Goal: Transaction & Acquisition: Purchase product/service

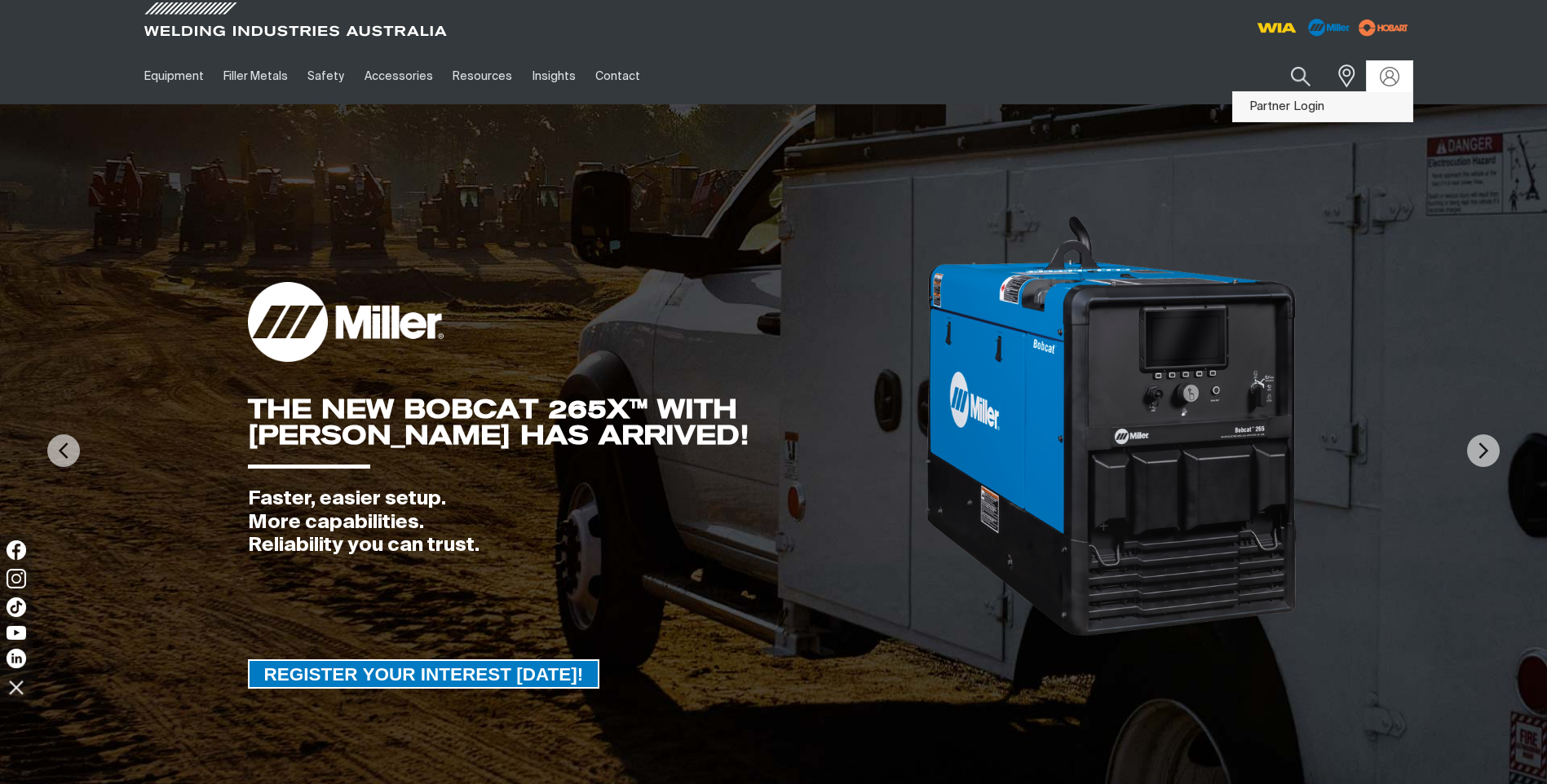
click at [1365, 105] on link "Partner Login" at bounding box center [1322, 107] width 180 height 30
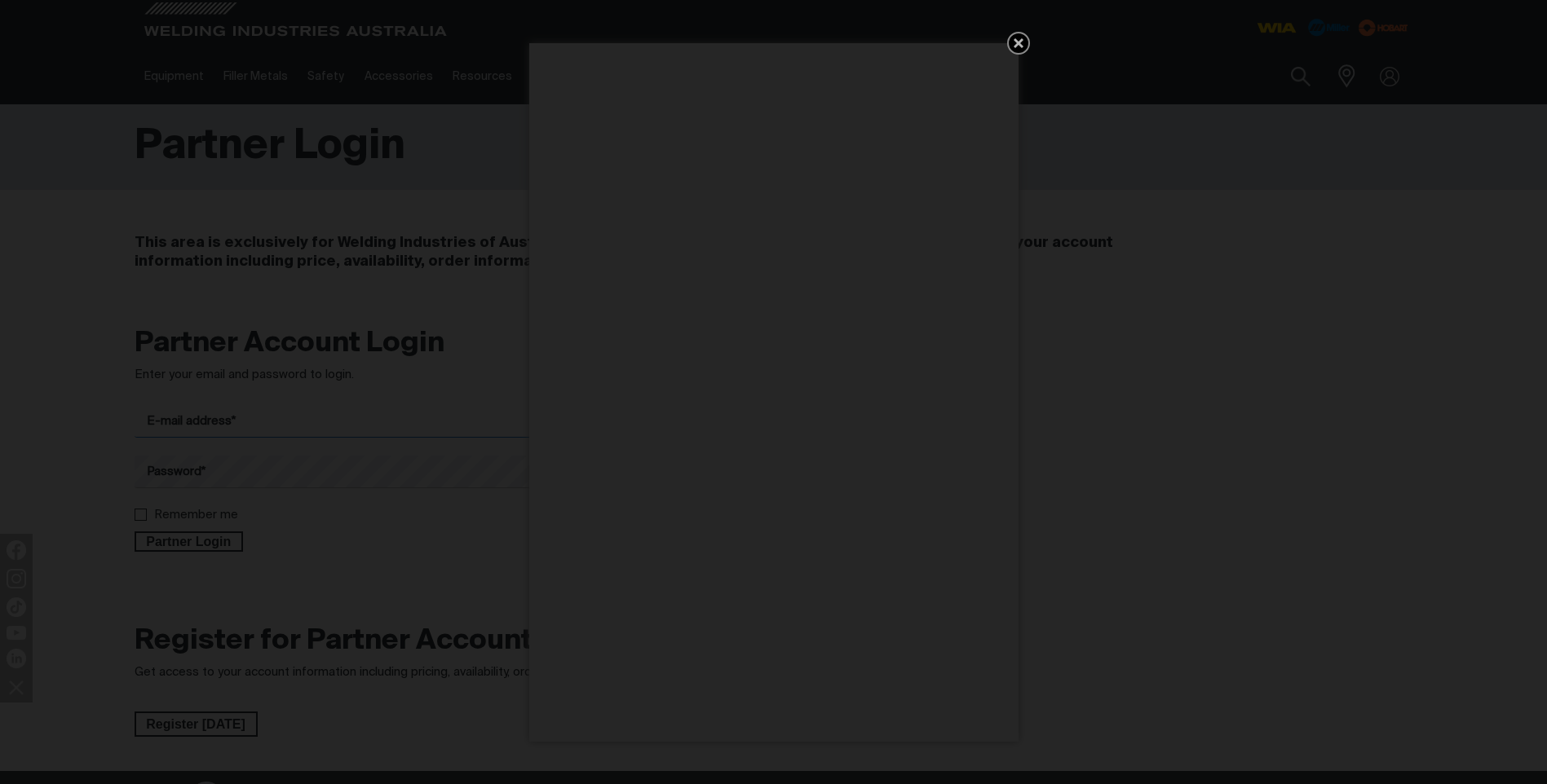
type input "[PERSON_NAME][EMAIL_ADDRESS][DOMAIN_NAME]"
click at [1024, 42] on icon "Get 5 WIA Welding Guides Free!" at bounding box center [1019, 43] width 20 height 20
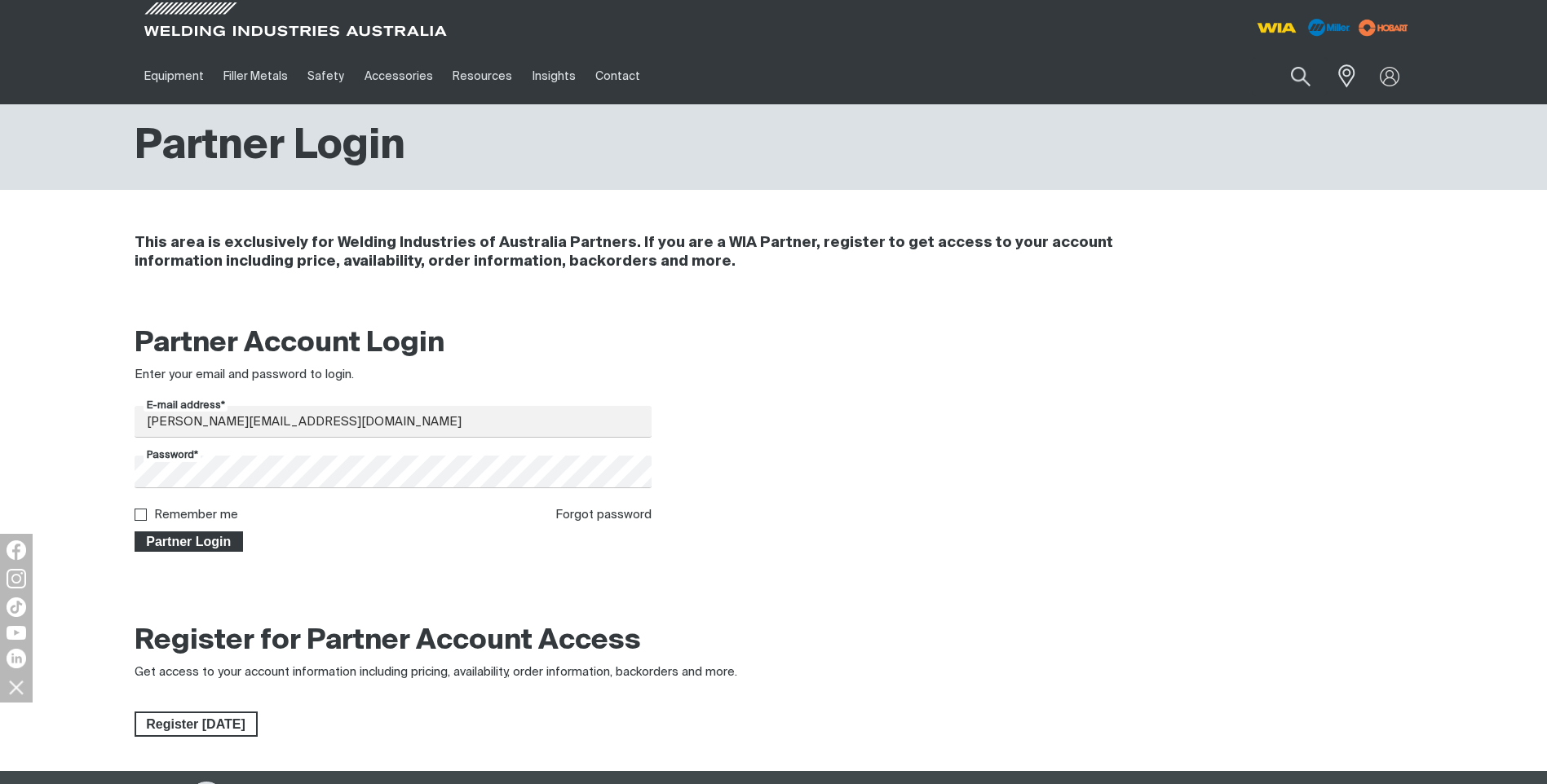
click at [197, 545] on span "Partner Login" at bounding box center [189, 542] width 106 height 21
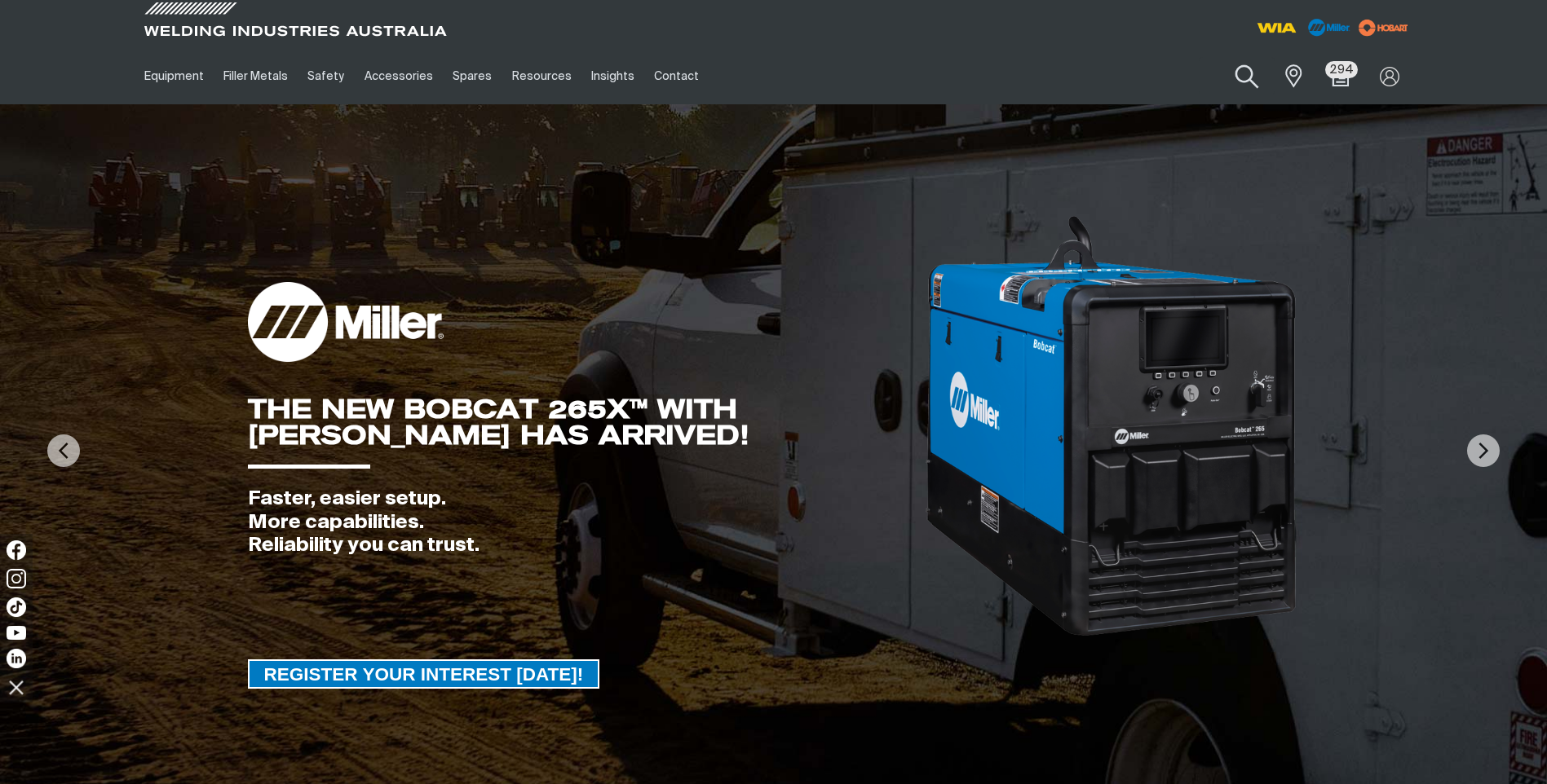
click at [1242, 75] on button "Search products" at bounding box center [1248, 77] width 66 height 47
click at [1210, 77] on input "Search" at bounding box center [1148, 76] width 251 height 36
type input "a"
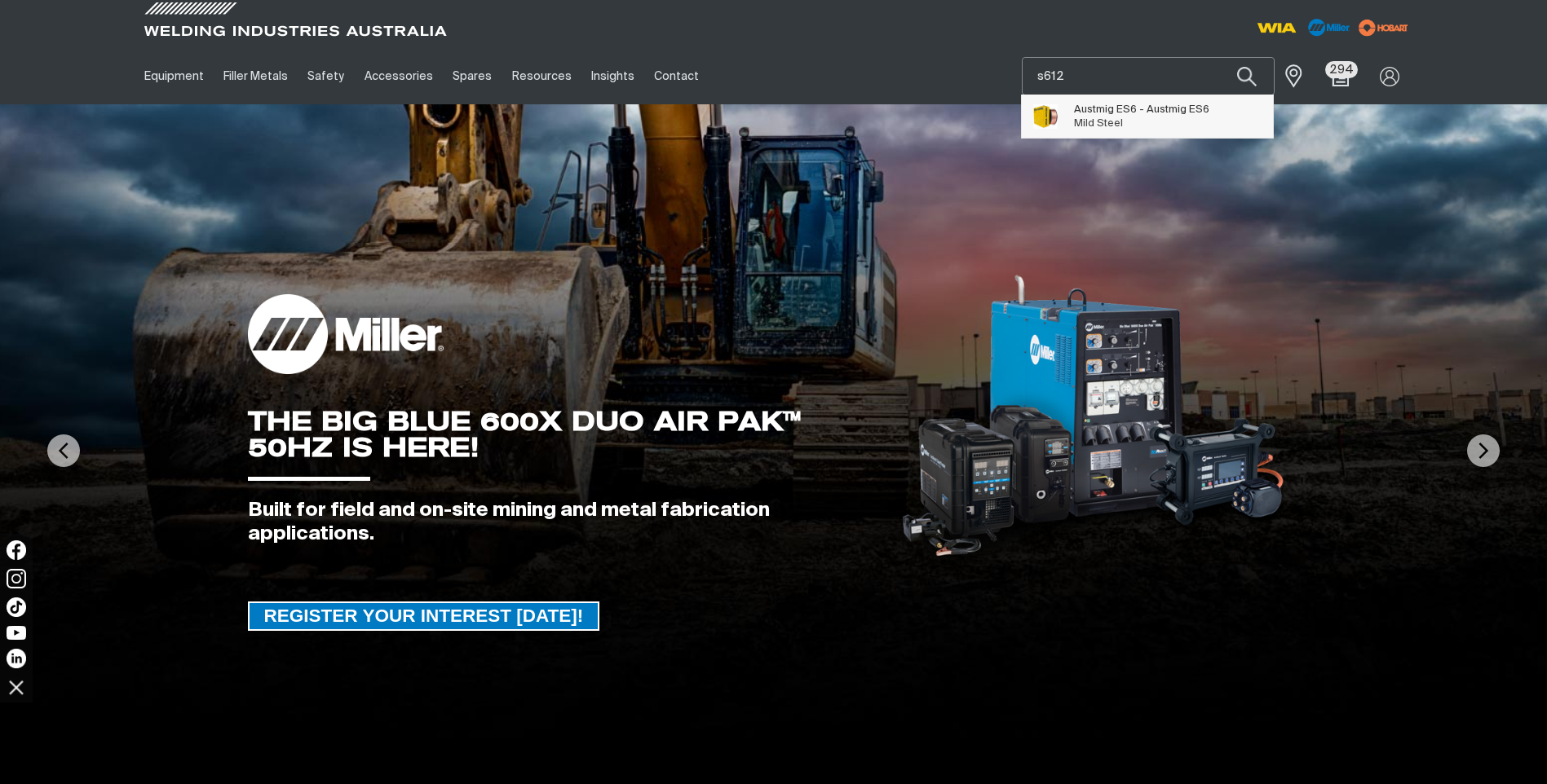
type input "s612"
click at [1158, 124] on span "Austmig ES6 - Austmig ES6 Mild Steel" at bounding box center [1142, 117] width 135 height 33
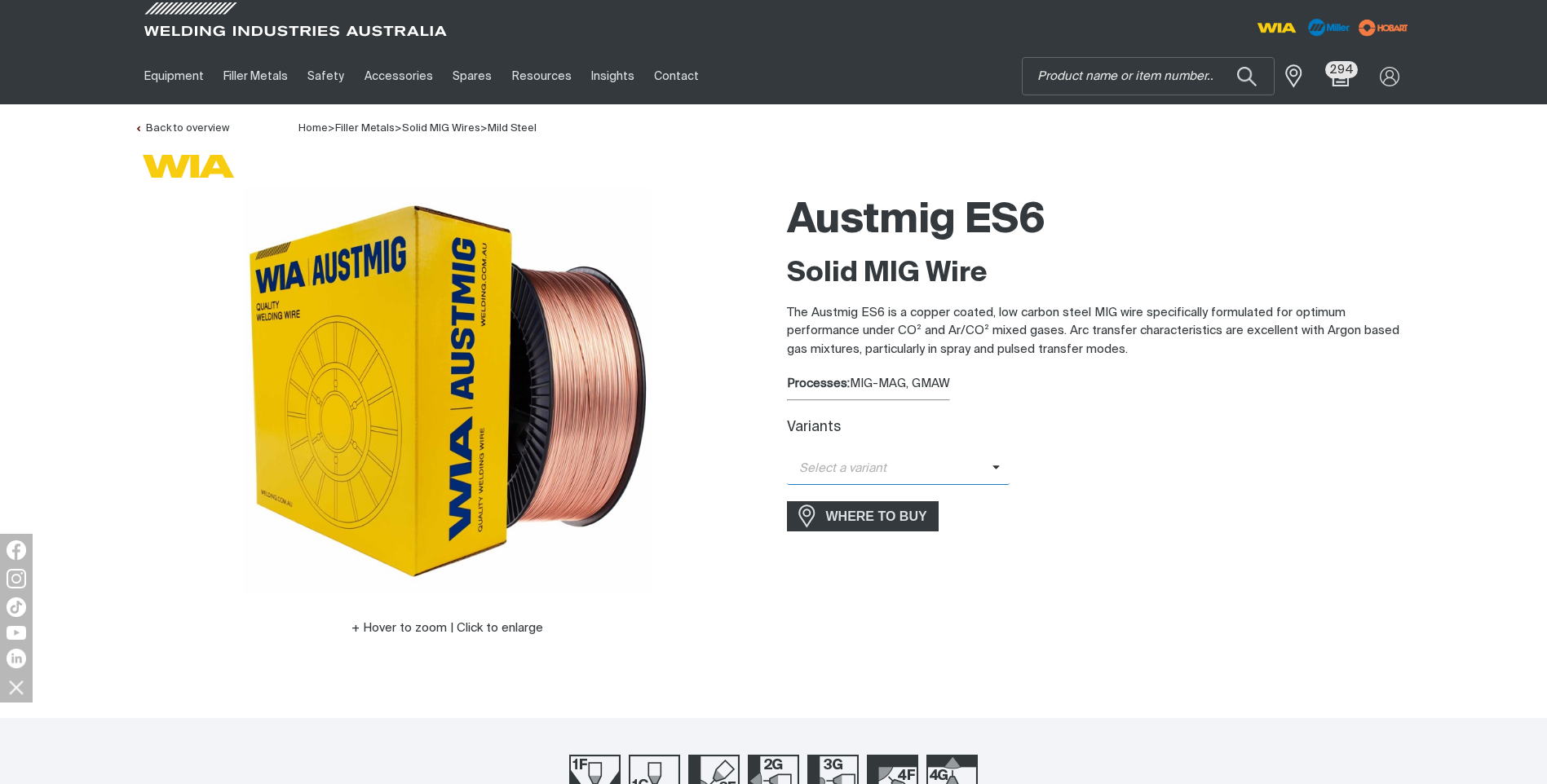
click at [888, 454] on span "Select a variant" at bounding box center [899, 469] width 224 height 32
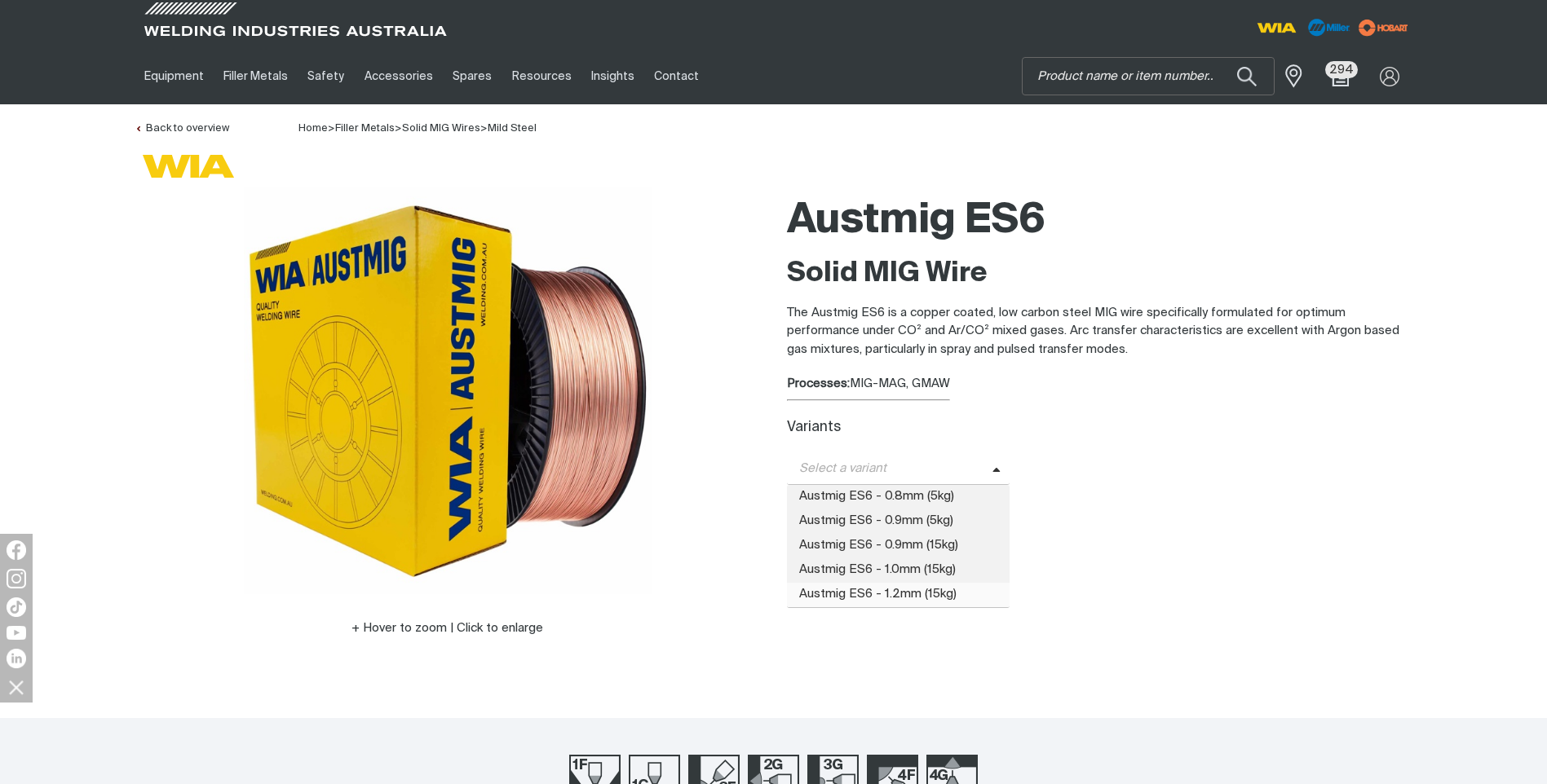
click at [874, 585] on span "Austmig ES6 - 1.2mm (15kg)" at bounding box center [899, 595] width 224 height 24
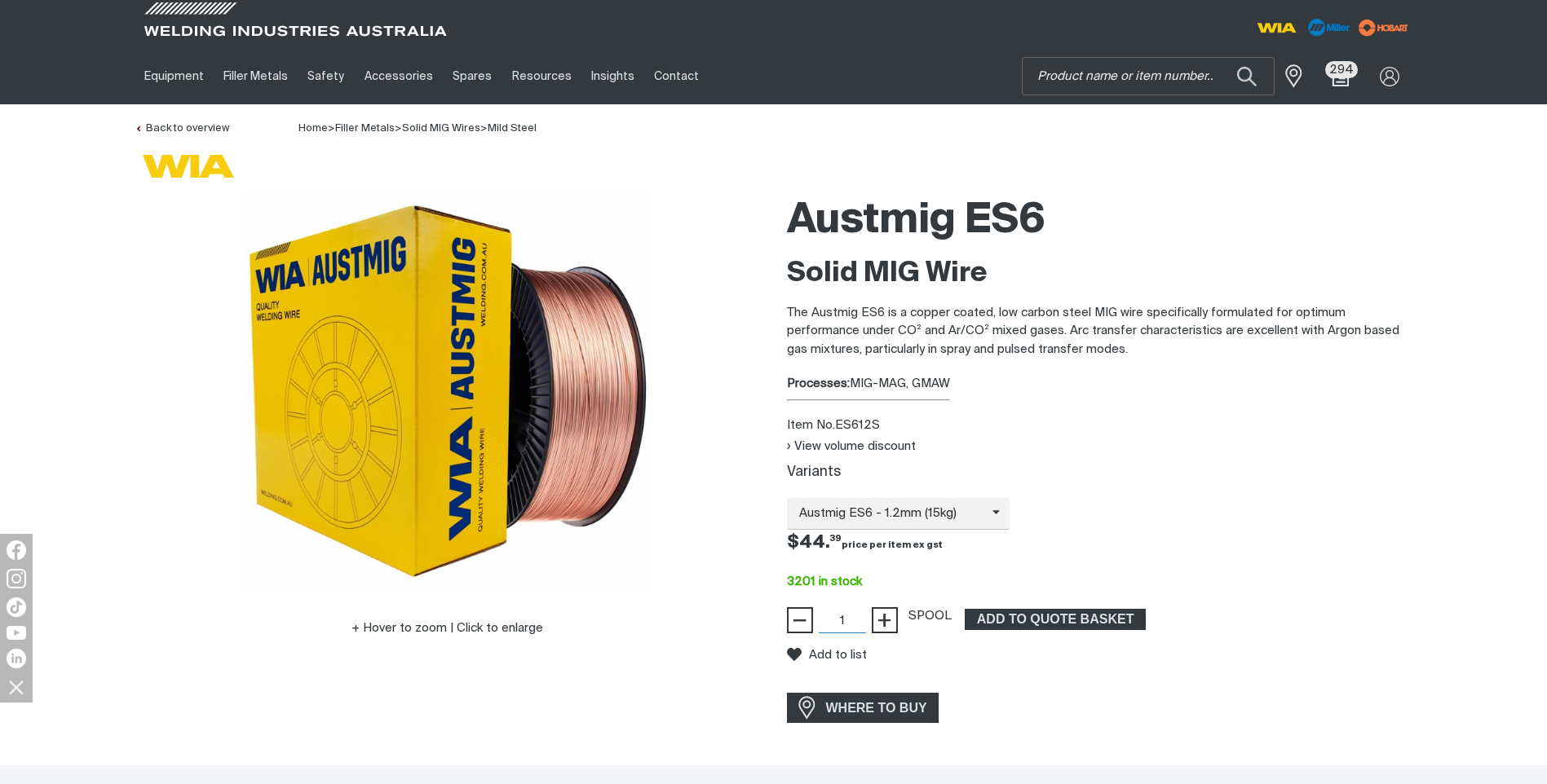
click at [858, 619] on input "1" at bounding box center [842, 620] width 49 height 26
click at [886, 580] on div "3201 in stock" at bounding box center [1100, 583] width 626 height 19
click at [821, 553] on div "Price $44.39 $44. 39" at bounding box center [1100, 543] width 652 height 27
click at [880, 626] on span "+" at bounding box center [884, 620] width 16 height 28
type input "72"
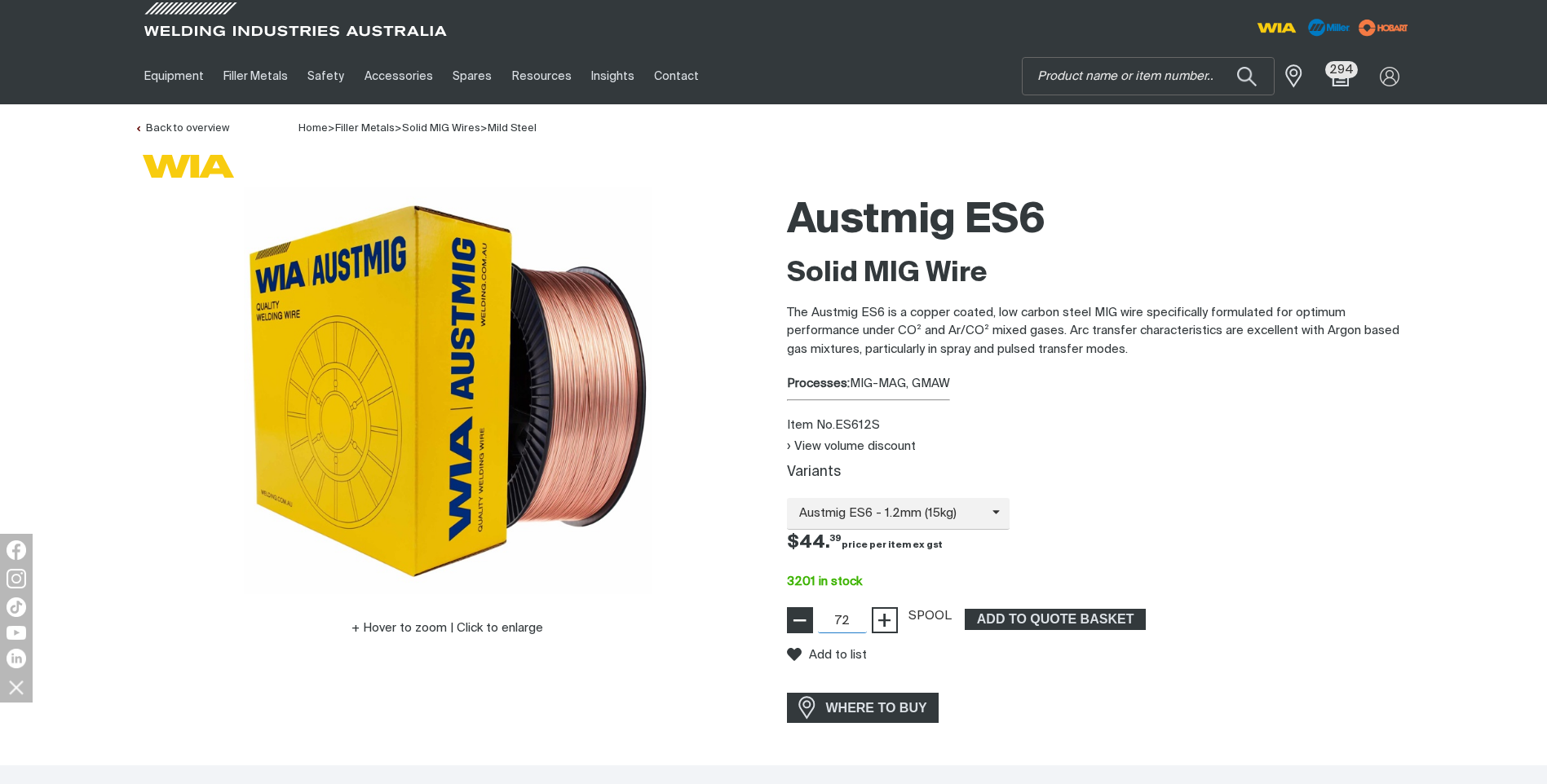
click at [792, 617] on span "−" at bounding box center [800, 620] width 16 height 28
click at [840, 437] on div "Austmig ES6 Solid MIG Wire The Austmig ES6 is a copper coated, low carbon steel…" at bounding box center [1100, 459] width 626 height 545
click at [839, 442] on button "View volume discount" at bounding box center [851, 447] width 129 height 14
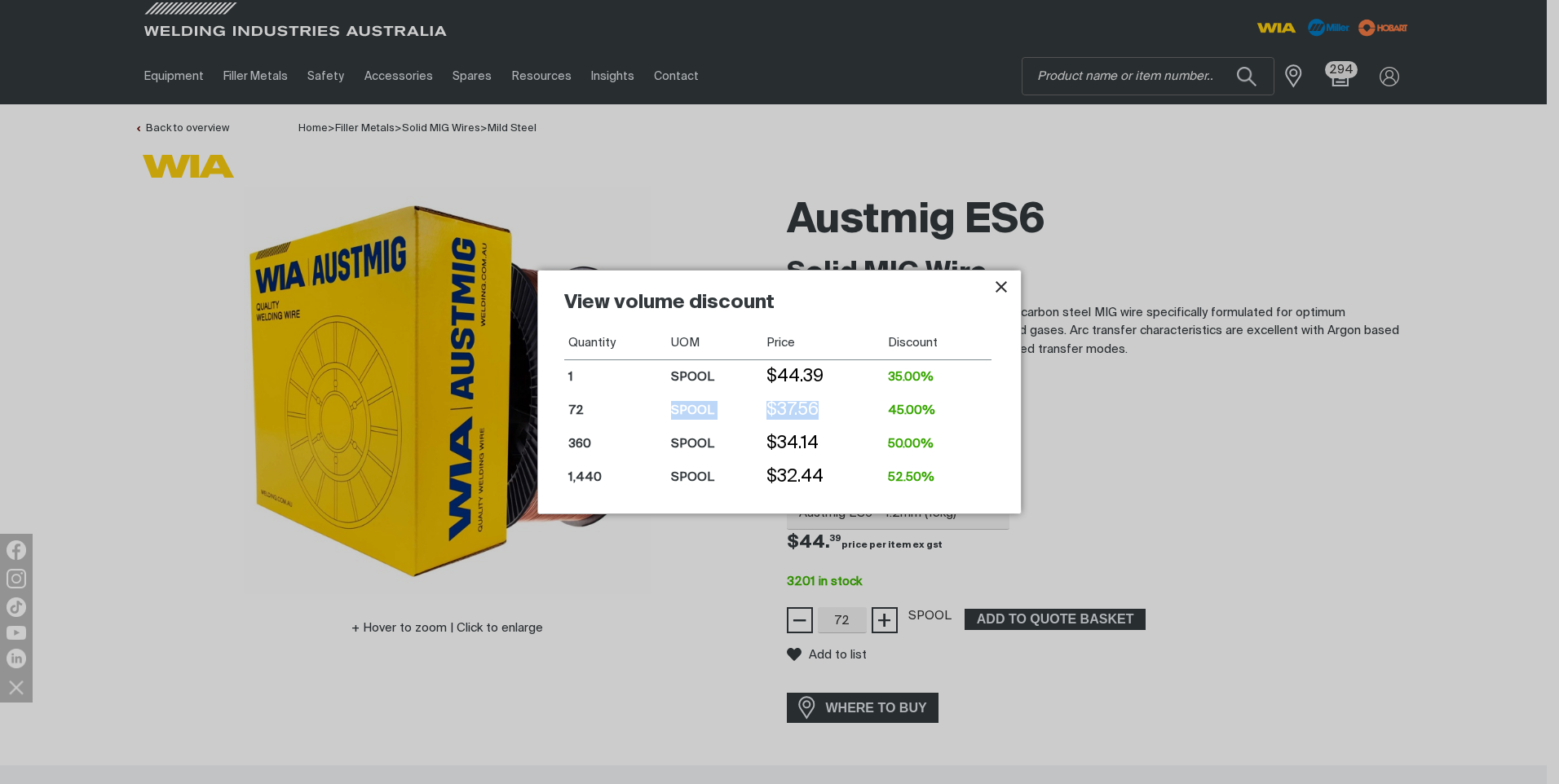
drag, startPoint x: 822, startPoint y: 405, endPoint x: 660, endPoint y: 400, distance: 162.1
click at [660, 400] on tr "72 SPOOL $37.56 45.00%" at bounding box center [777, 410] width 428 height 34
click at [1239, 487] on div at bounding box center [779, 392] width 1559 height 784
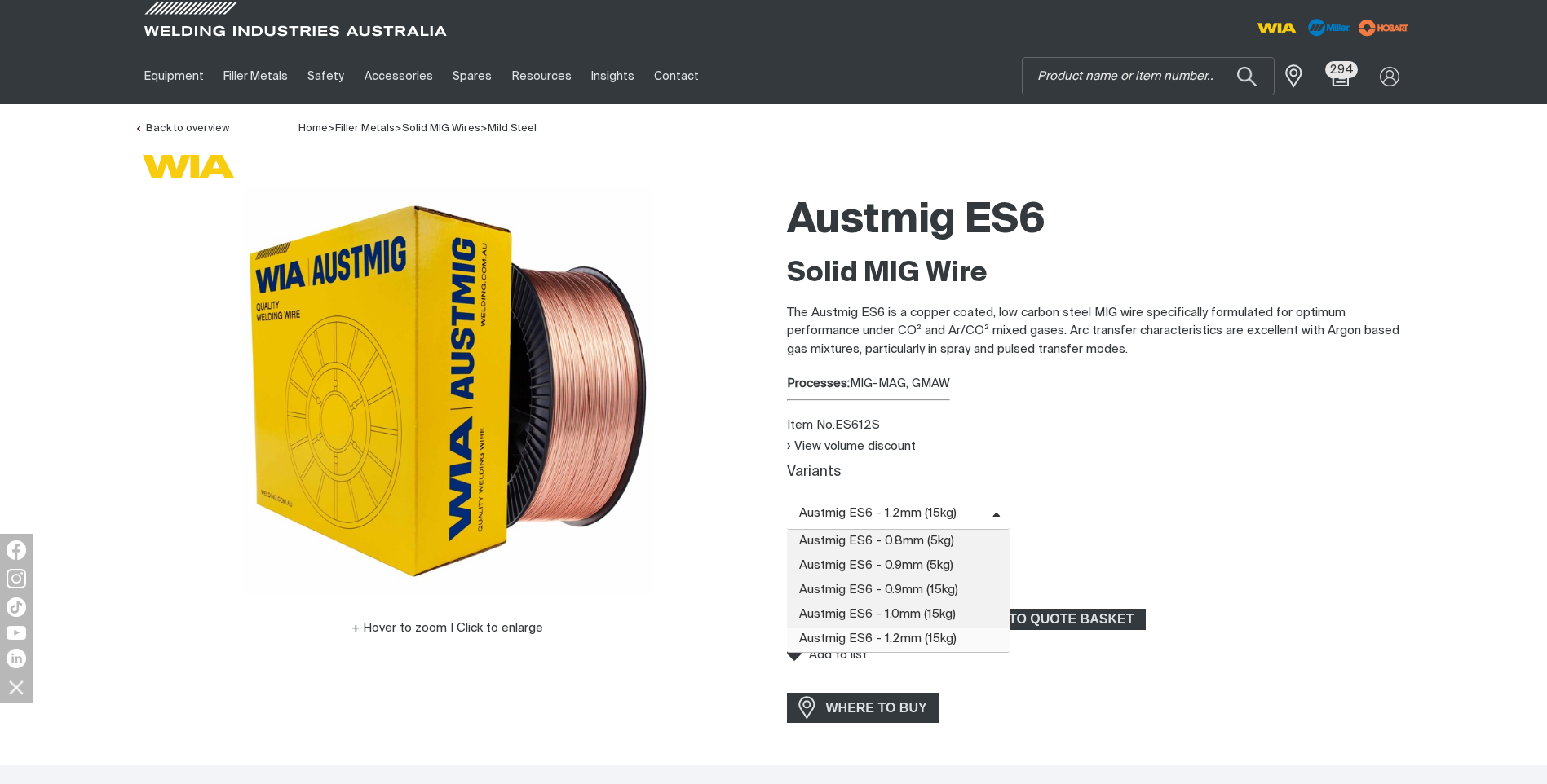
click at [930, 517] on span "Austmig ES6 - 1.2mm (15kg)" at bounding box center [889, 514] width 206 height 19
click at [1001, 450] on div "View volume discount" at bounding box center [1100, 448] width 626 height 19
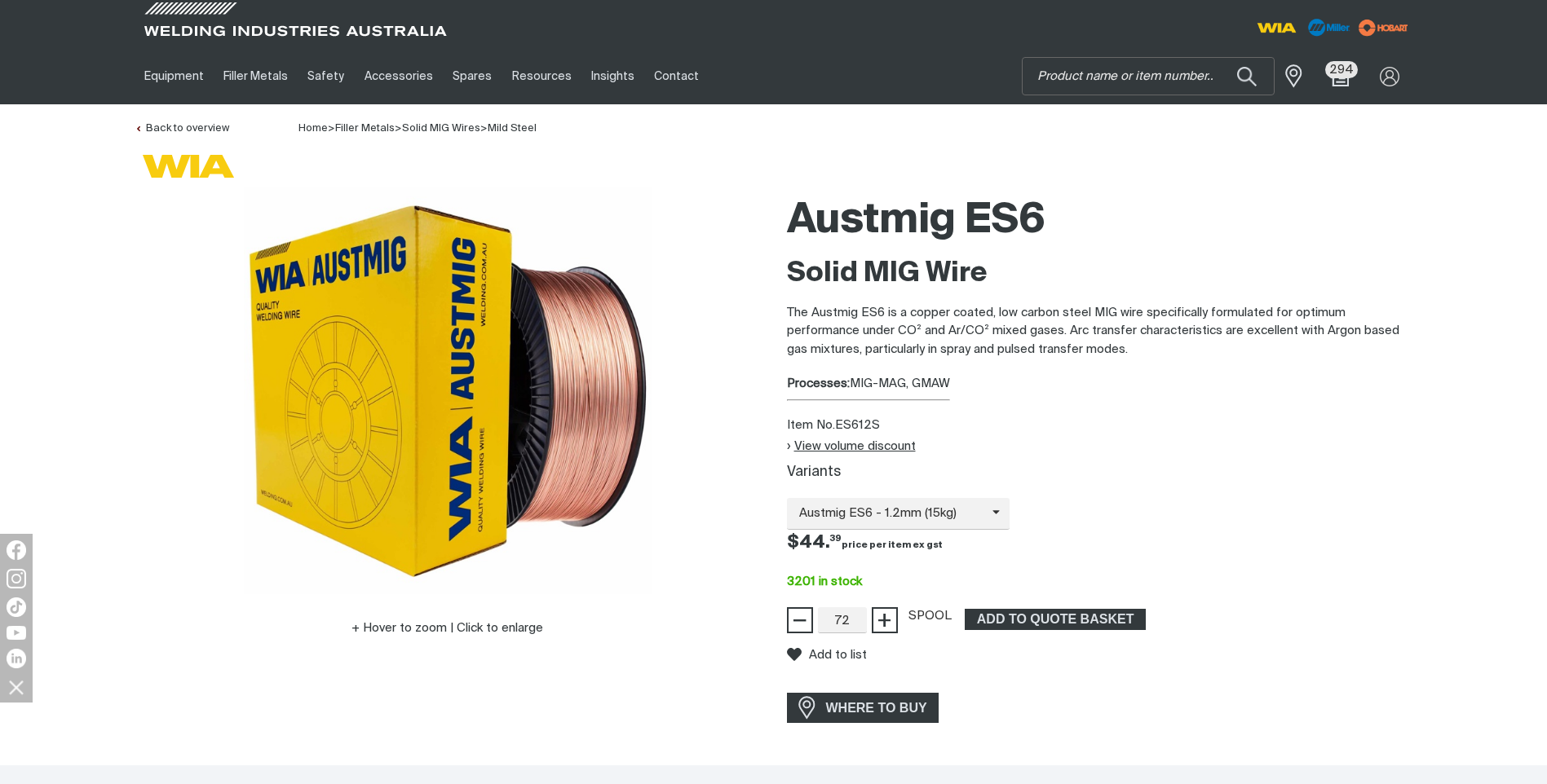
click at [861, 441] on button "View volume discount" at bounding box center [851, 447] width 129 height 14
